Goal: Find specific page/section

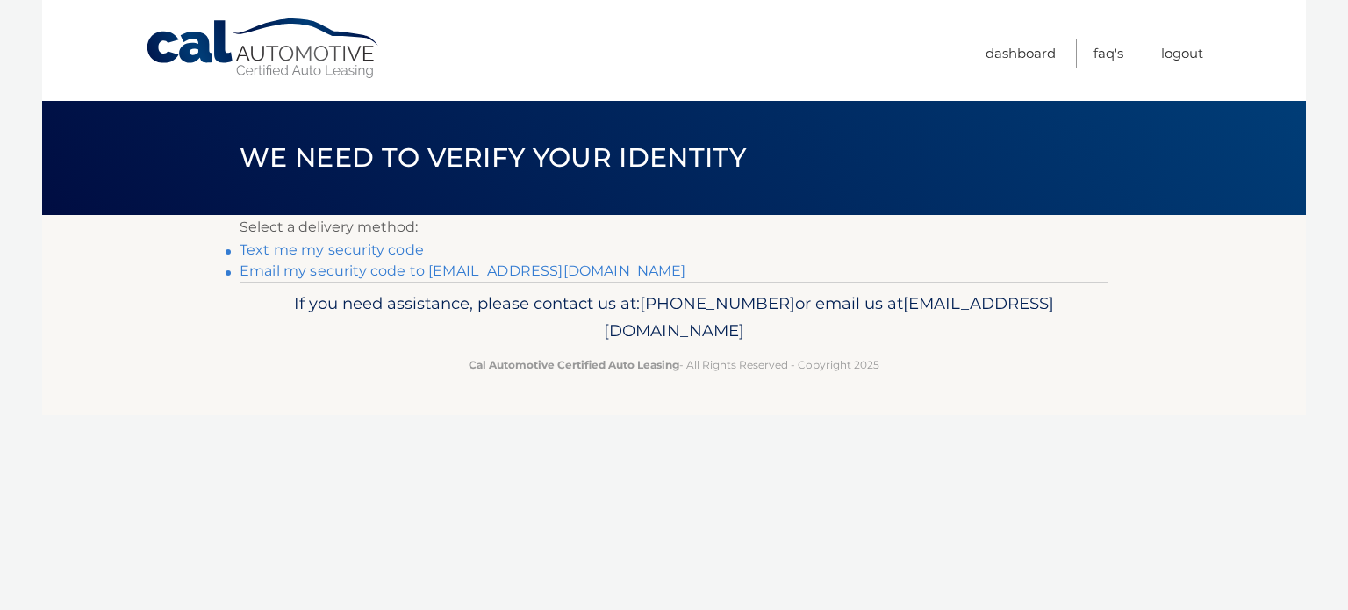
click at [418, 273] on link "Email my security code to m*********@calautomotive.com" at bounding box center [463, 270] width 447 height 17
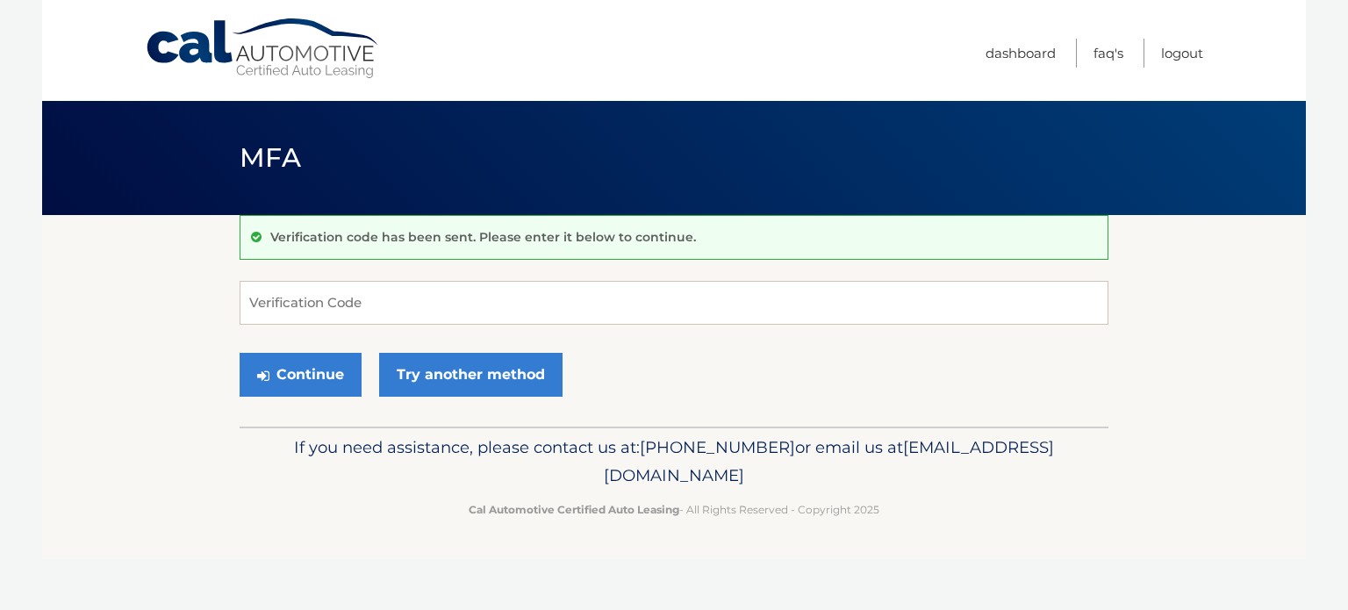
drag, startPoint x: 267, startPoint y: 298, endPoint x: 28, endPoint y: 152, distance: 279.7
click at [25, 148] on body "Cal Automotive Menu Dashboard FAQ's Logout MFA" at bounding box center [674, 305] width 1348 height 610
click at [255, 298] on input "Verification Code" at bounding box center [674, 303] width 869 height 44
type input "366212"
click at [240, 353] on button "Continue" at bounding box center [301, 375] width 122 height 44
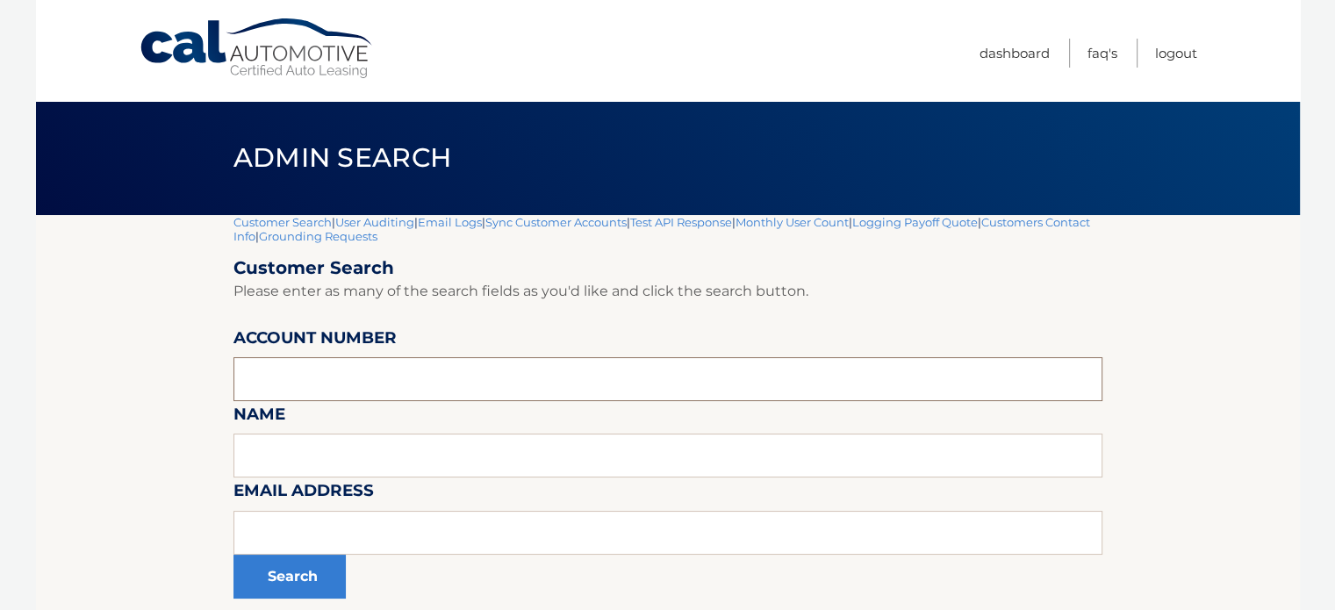
paste input "44455854430"
type input "44455854430"
click at [273, 574] on button "Search" at bounding box center [289, 577] width 112 height 44
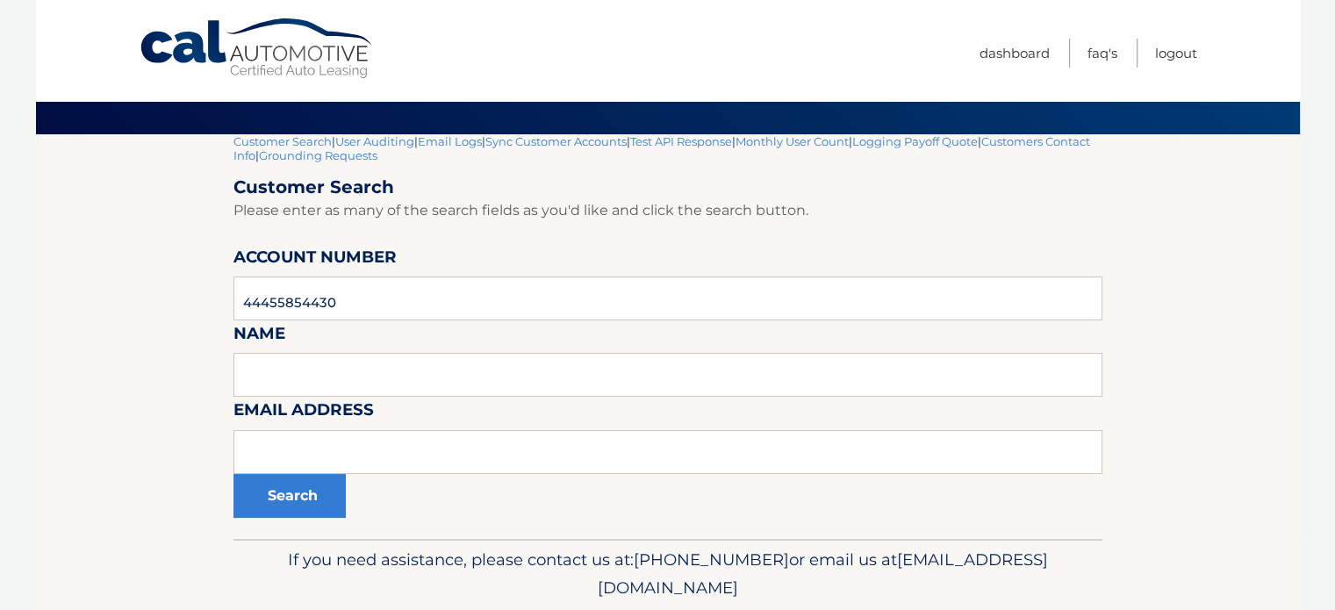
scroll to position [142, 0]
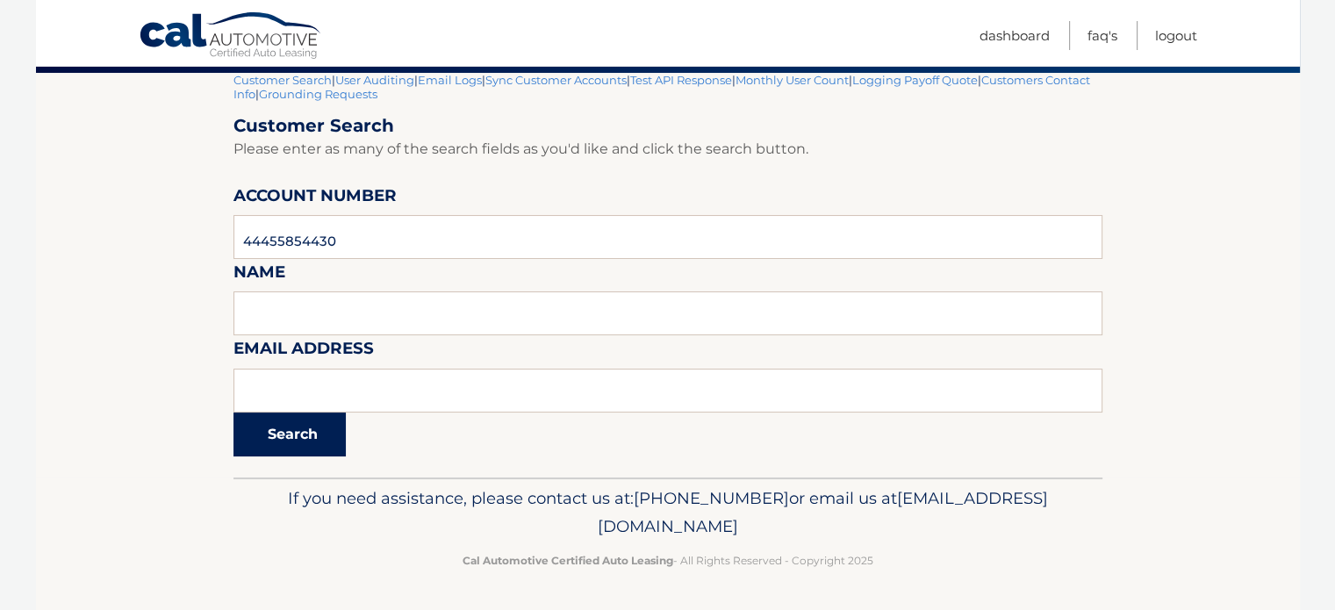
click at [290, 441] on button "Search" at bounding box center [289, 435] width 112 height 44
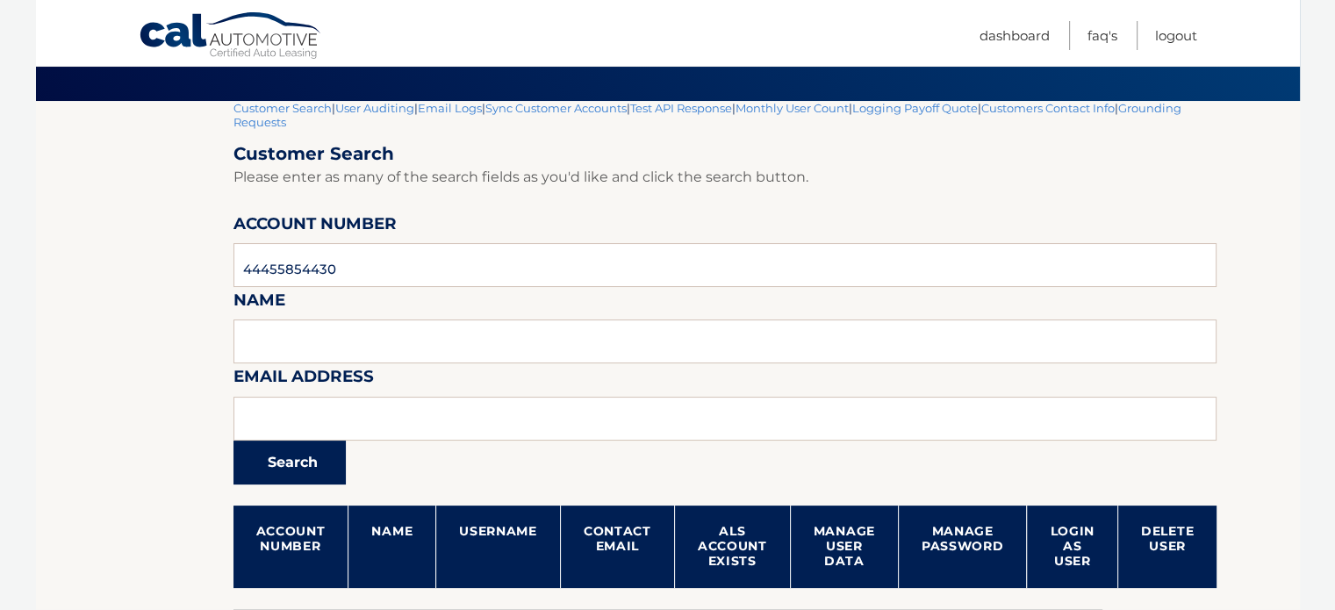
scroll to position [246, 0]
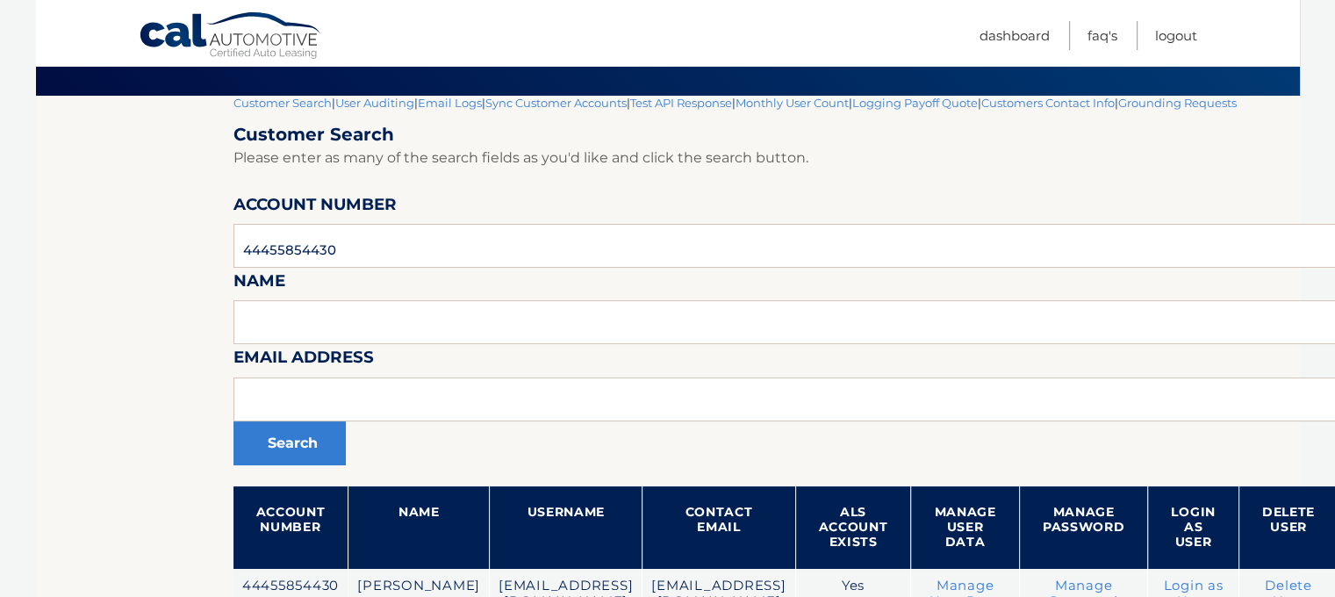
scroll to position [263, 0]
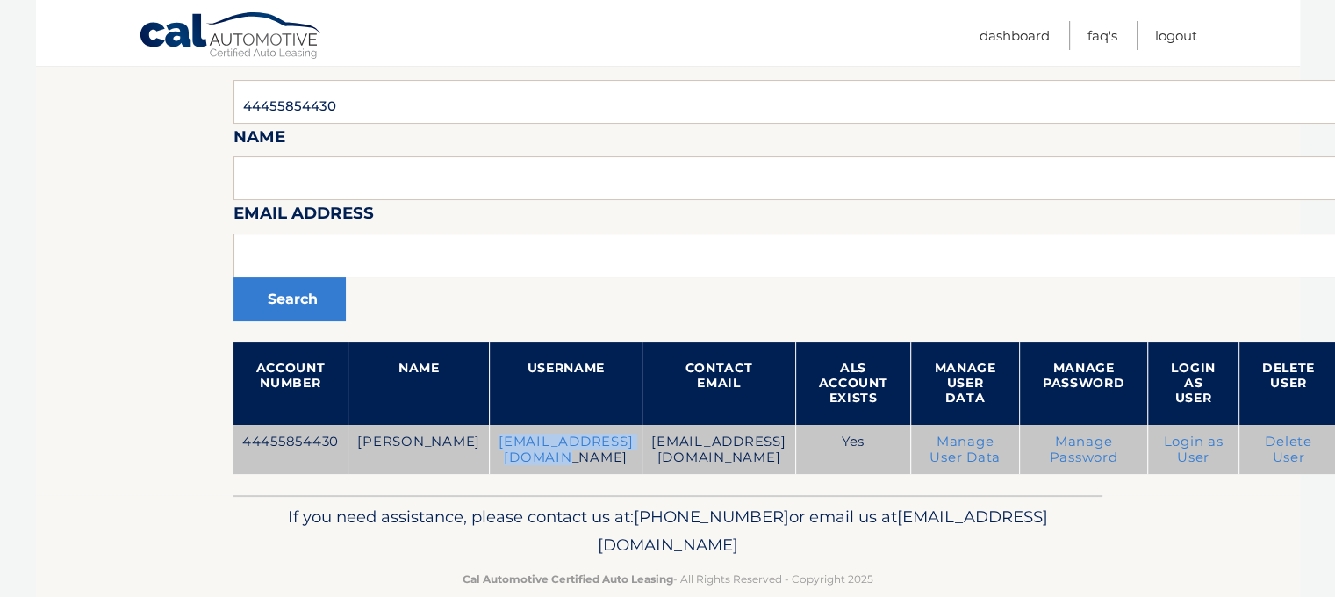
drag, startPoint x: 662, startPoint y: 440, endPoint x: 458, endPoint y: 433, distance: 203.8
click at [490, 433] on td "wreckandmend@gmail.com" at bounding box center [566, 450] width 153 height 50
copy td "wreckandmend@gmail.com"
